Goal: Find specific page/section: Find specific page/section

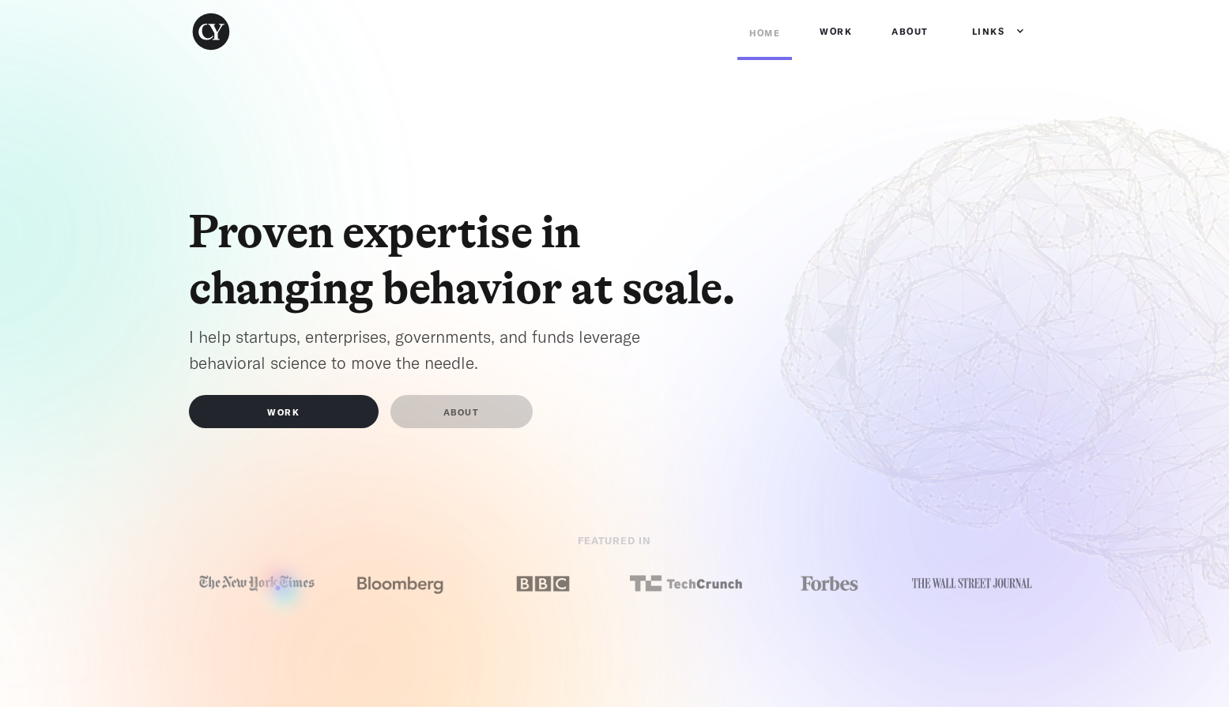
click at [277, 588] on img at bounding box center [257, 583] width 120 height 23
click at [406, 583] on img at bounding box center [400, 583] width 120 height 23
click at [557, 585] on img at bounding box center [543, 583] width 120 height 23
click at [713, 590] on img at bounding box center [686, 583] width 120 height 23
click at [443, 420] on link "ABOUT" at bounding box center [461, 411] width 142 height 33
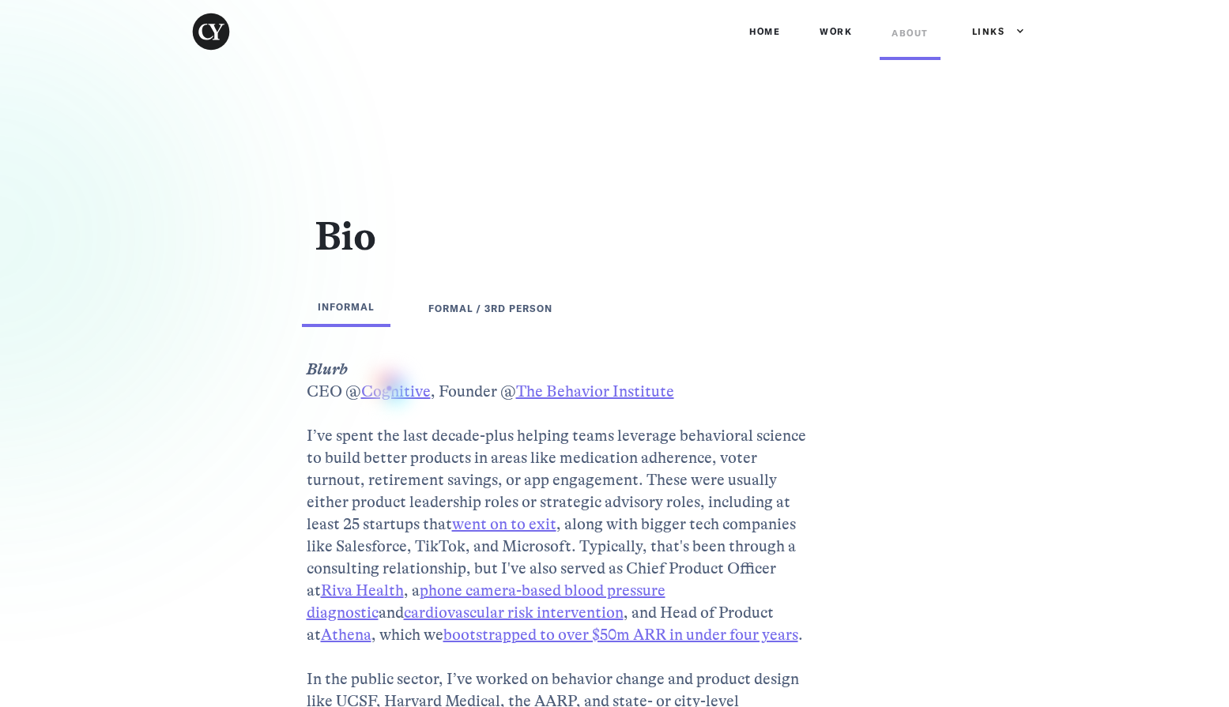
click at [389, 388] on link "Cognitive" at bounding box center [396, 392] width 70 height 18
click at [1005, 89] on link "Behavior Institute" at bounding box center [1051, 81] width 174 height 28
